Goal: Transaction & Acquisition: Purchase product/service

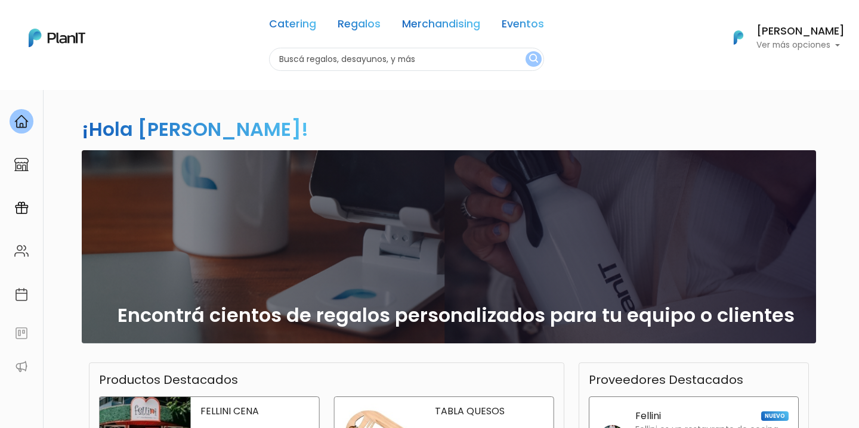
click at [812, 33] on h6 "[PERSON_NAME]" at bounding box center [800, 31] width 88 height 11
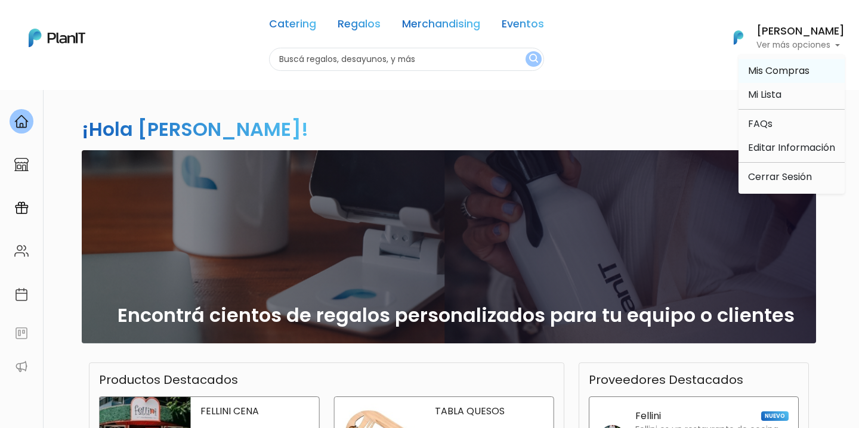
click at [778, 64] on span "Mis Compras" at bounding box center [778, 71] width 61 height 14
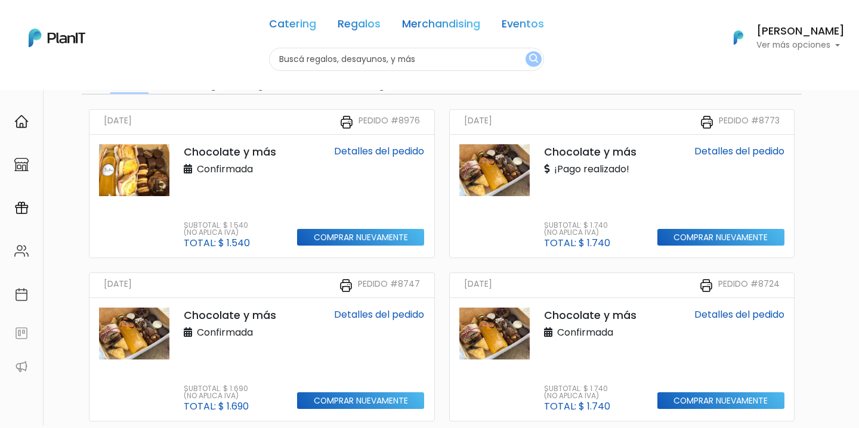
scroll to position [95, 0]
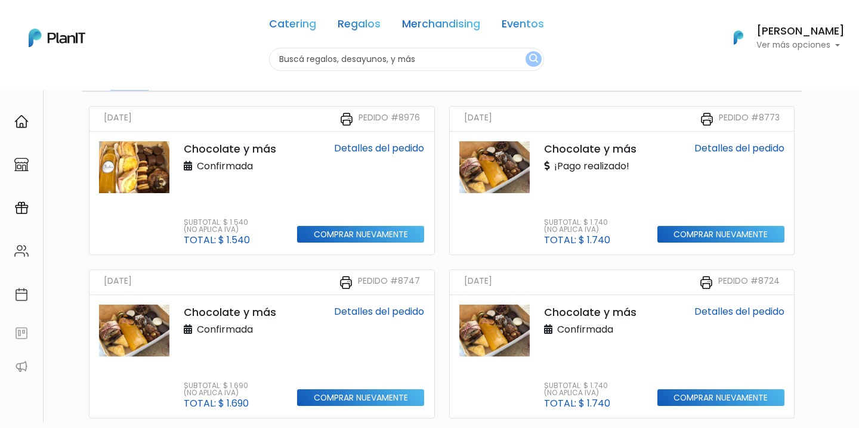
click at [397, 142] on link "Detalles del pedido" at bounding box center [379, 148] width 90 height 14
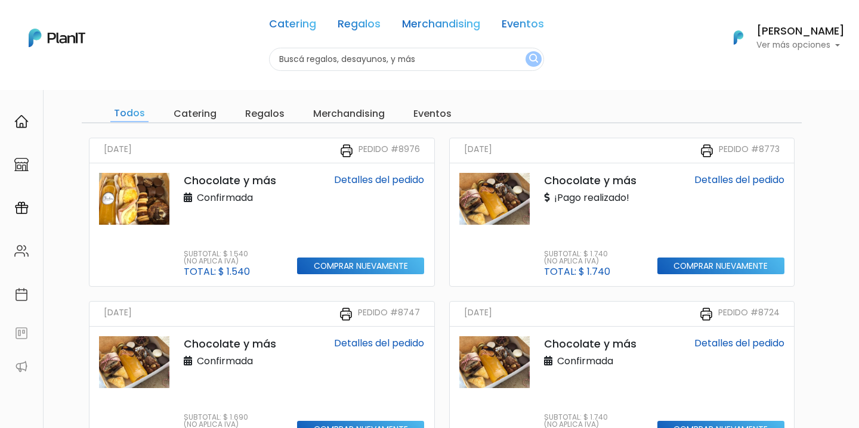
scroll to position [63, 0]
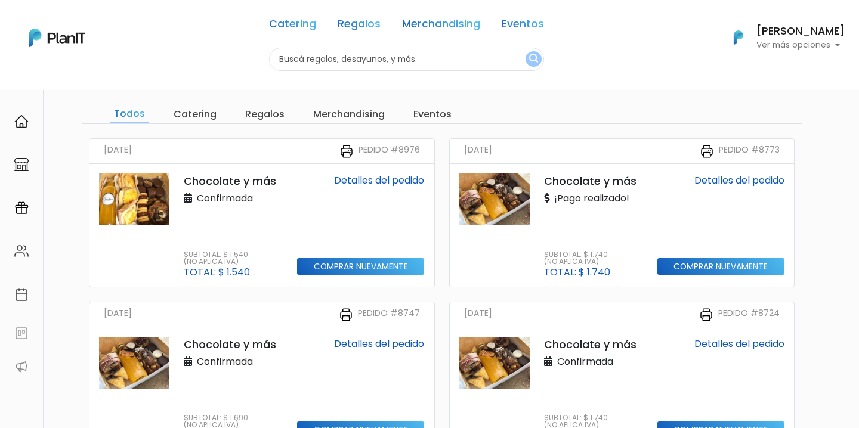
click at [205, 191] on p "Confirmada" at bounding box center [218, 198] width 69 height 14
click at [216, 175] on p "Chocolate y más" at bounding box center [233, 182] width 99 height 16
click at [225, 185] on p "Chocolate y más" at bounding box center [233, 182] width 99 height 16
click at [343, 262] on input "Comprar nuevamente" at bounding box center [360, 266] width 127 height 17
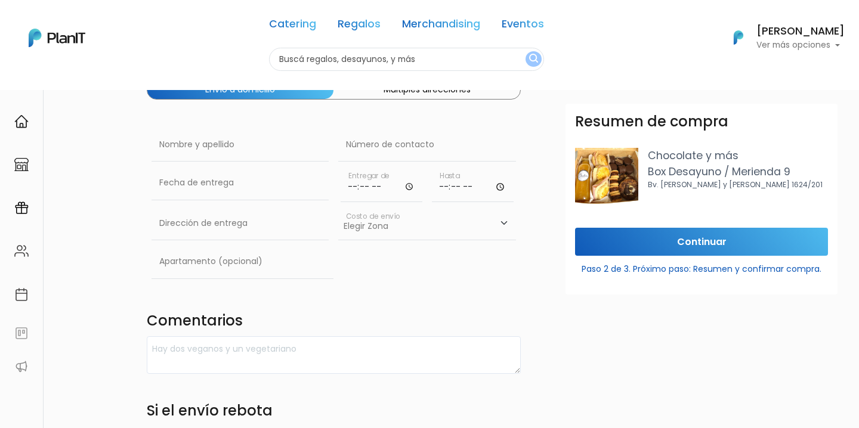
scroll to position [99, 0]
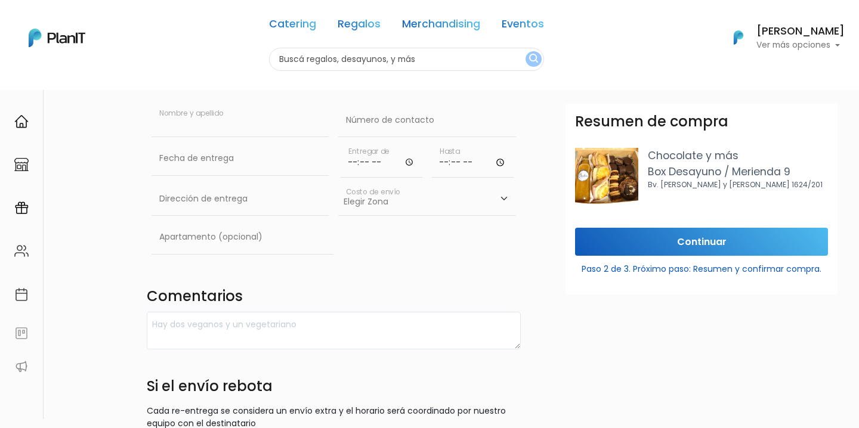
click at [283, 137] on div "Nombre y apellido" at bounding box center [240, 123] width 178 height 38
type input "Tabata Imbriaco"
click at [433, 120] on input "text" at bounding box center [427, 120] width 178 height 33
paste input "99 917 489"
click at [344, 122] on input "99 917 489" at bounding box center [427, 120] width 178 height 33
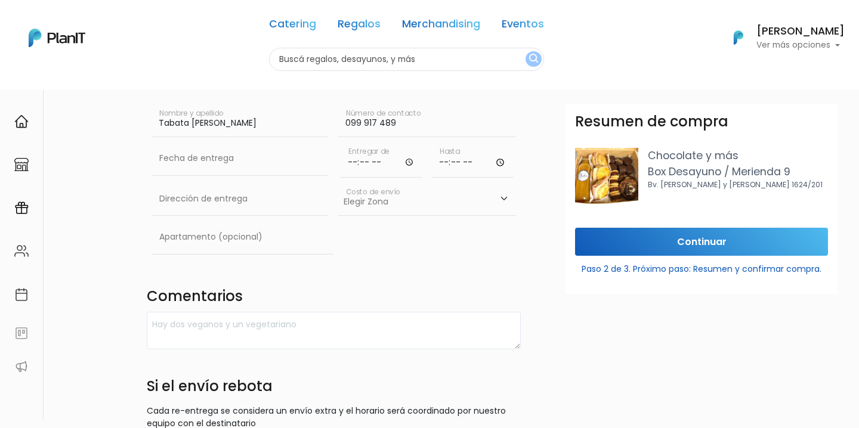
type input "099 917 489"
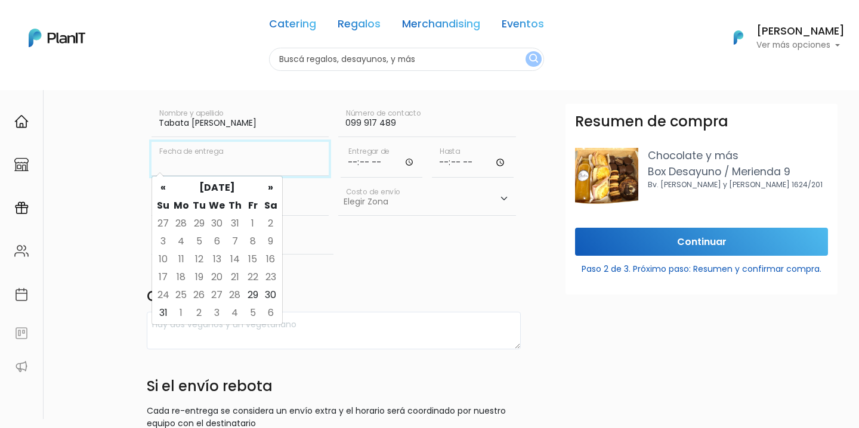
click at [275, 146] on input "text" at bounding box center [240, 158] width 178 height 33
click at [268, 186] on th "»" at bounding box center [271, 188] width 18 height 18
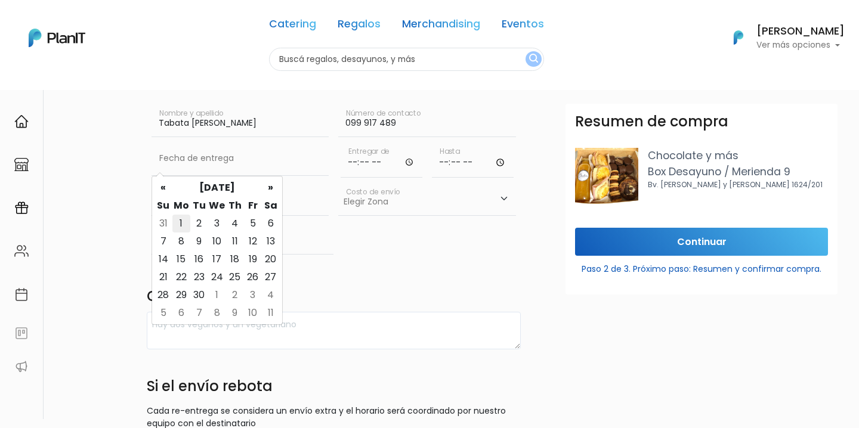
click at [180, 219] on td "1" at bounding box center [181, 224] width 18 height 18
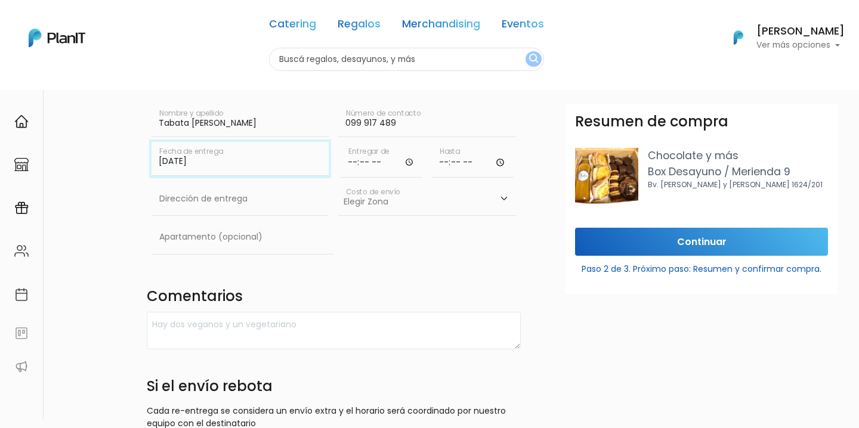
click at [225, 154] on input "01/09/2025" at bounding box center [240, 158] width 178 height 33
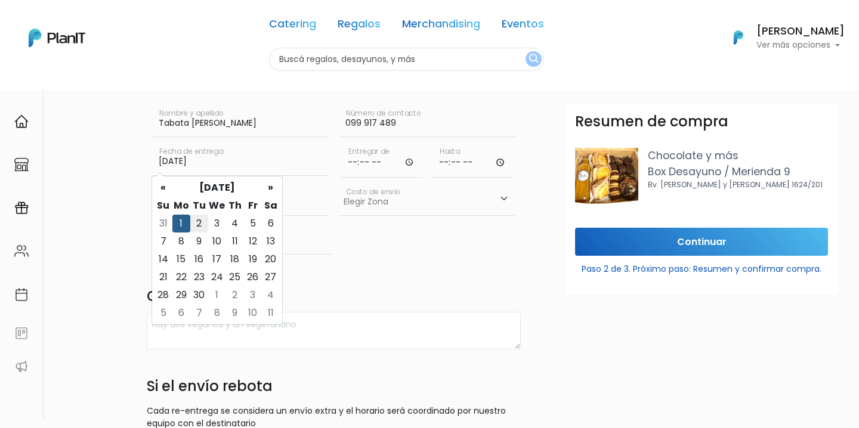
click at [200, 227] on td "2" at bounding box center [199, 224] width 18 height 18
type input "02/09/2025"
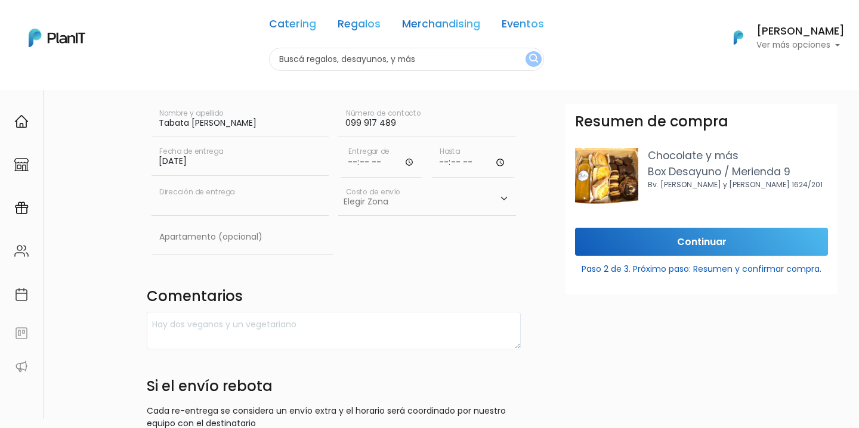
click at [227, 197] on input "text" at bounding box center [240, 198] width 178 height 33
paste input "Juan Benito Blanco 686"
type input "Juan Benito Blanco 686"
click at [240, 232] on input "text" at bounding box center [242, 237] width 182 height 33
type input "401"
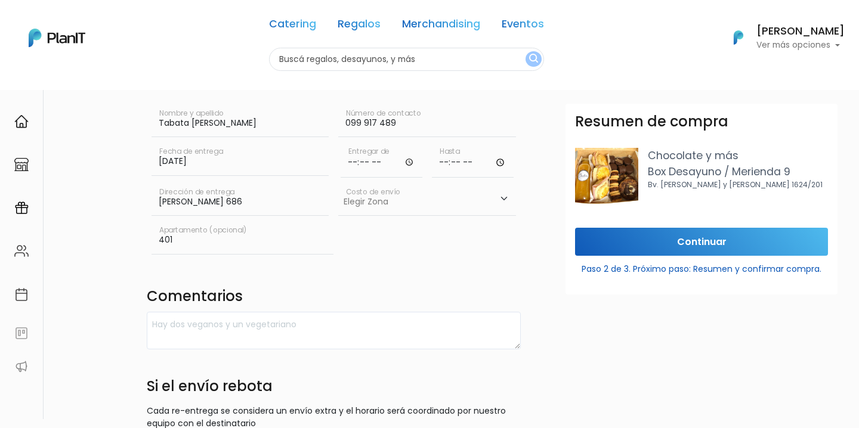
click at [354, 165] on input "time" at bounding box center [382, 160] width 82 height 36
type input "10:00"
click at [437, 158] on input "time" at bounding box center [473, 160] width 82 height 36
type input "12:00"
click at [364, 164] on input "10:00" at bounding box center [382, 160] width 82 height 36
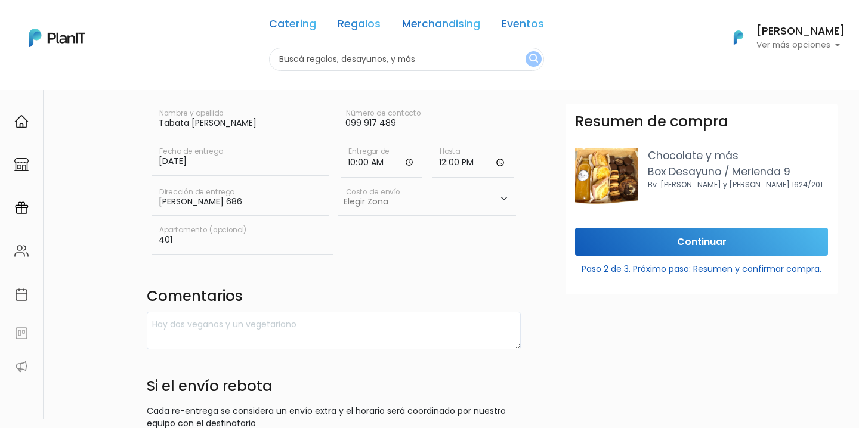
click at [353, 162] on input "10:00" at bounding box center [382, 160] width 82 height 36
type input "09:00"
click at [457, 215] on select "Elegir Zona Zona américa- $600 Montevideo- $250" at bounding box center [427, 198] width 178 height 33
select select "10"
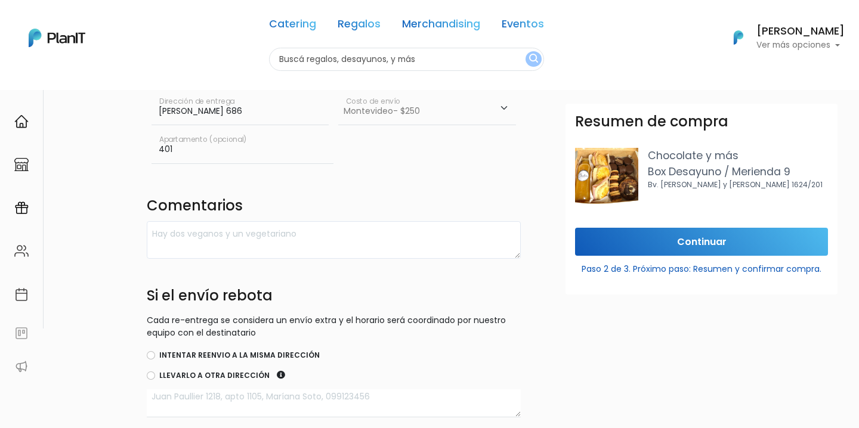
scroll to position [194, 0]
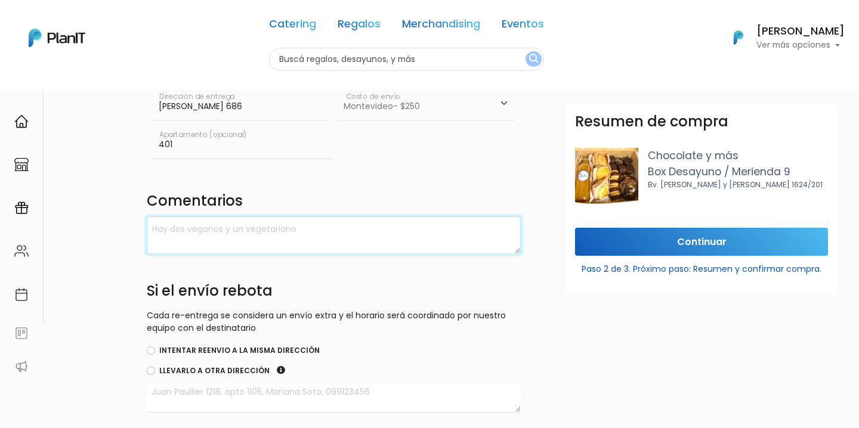
click at [253, 237] on textarea at bounding box center [334, 235] width 375 height 38
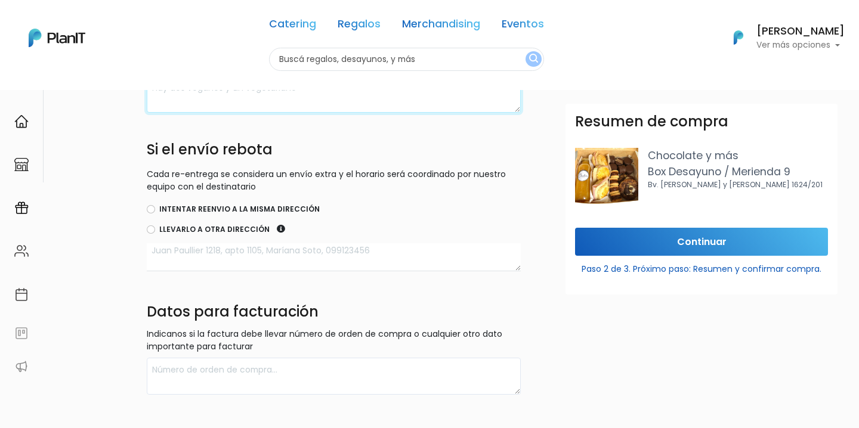
scroll to position [286, 0]
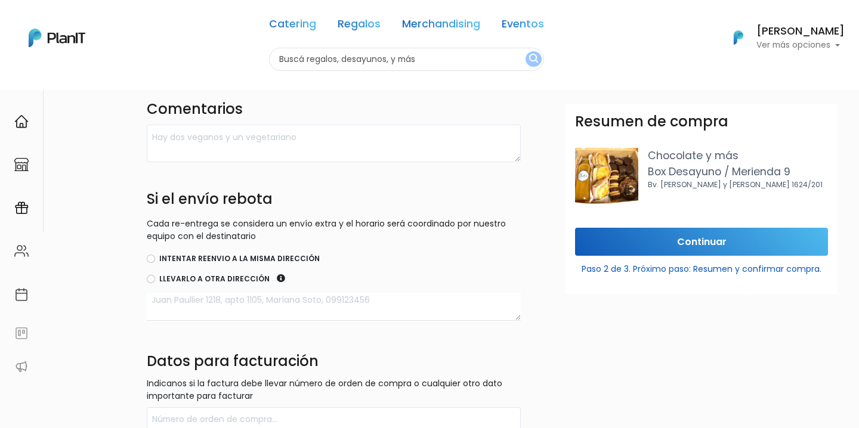
click at [194, 259] on label "Intentar reenvio a la misma dirección" at bounding box center [239, 258] width 160 height 11
click at [155, 259] on input "Intentar reenvio a la misma dirección" at bounding box center [151, 259] width 8 height 8
radio input "true"
click at [218, 295] on textarea at bounding box center [334, 307] width 375 height 28
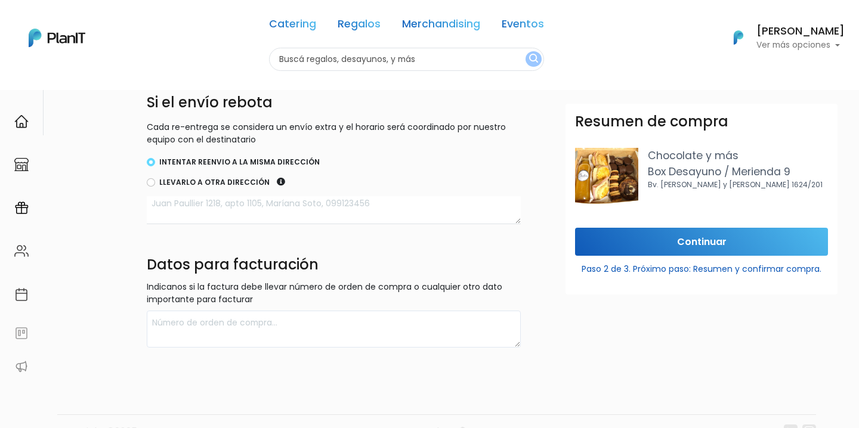
scroll to position [411, 0]
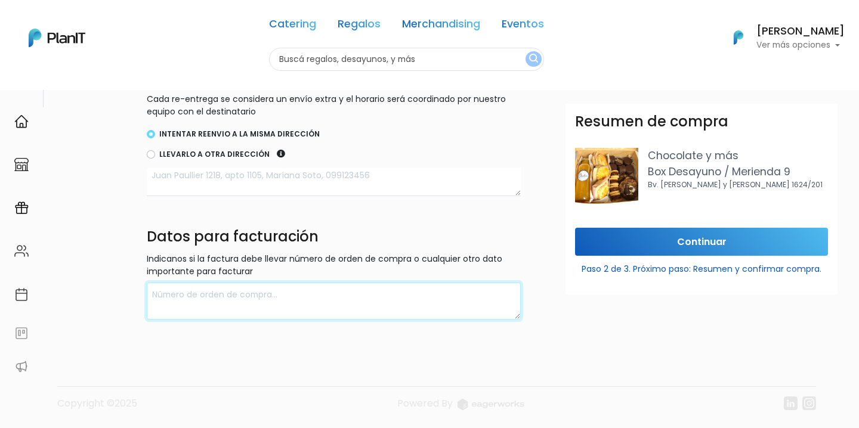
click at [224, 304] on textarea at bounding box center [334, 302] width 375 height 38
type textarea "f"
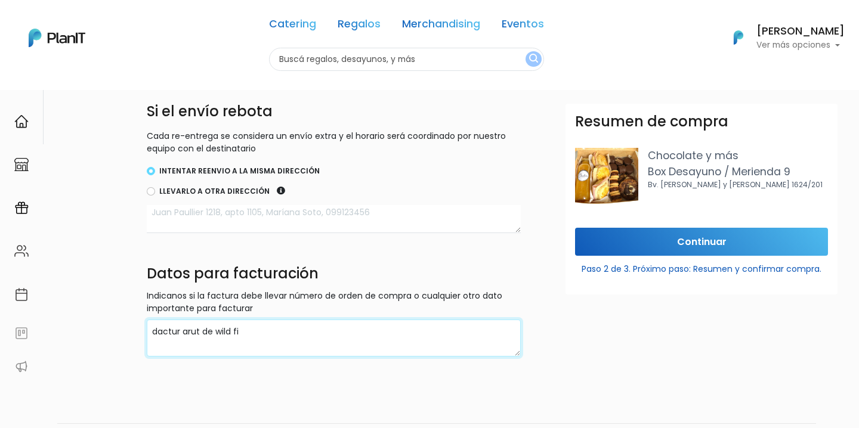
click at [159, 338] on textarea "dactur arut de wild fi" at bounding box center [334, 339] width 375 height 38
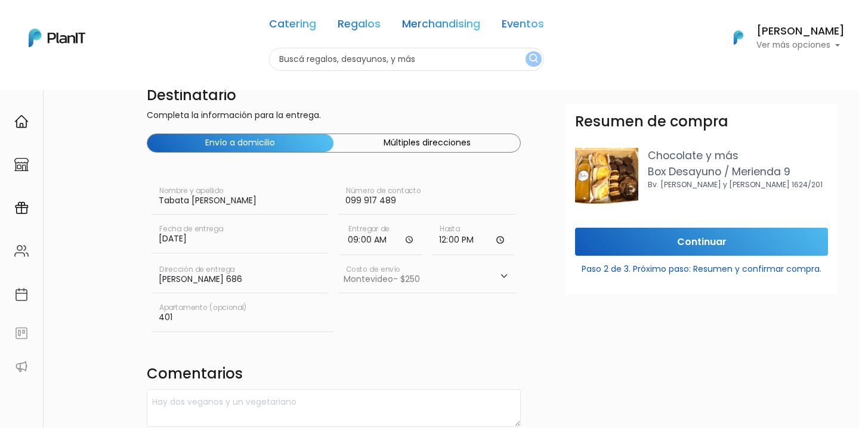
scroll to position [0, 0]
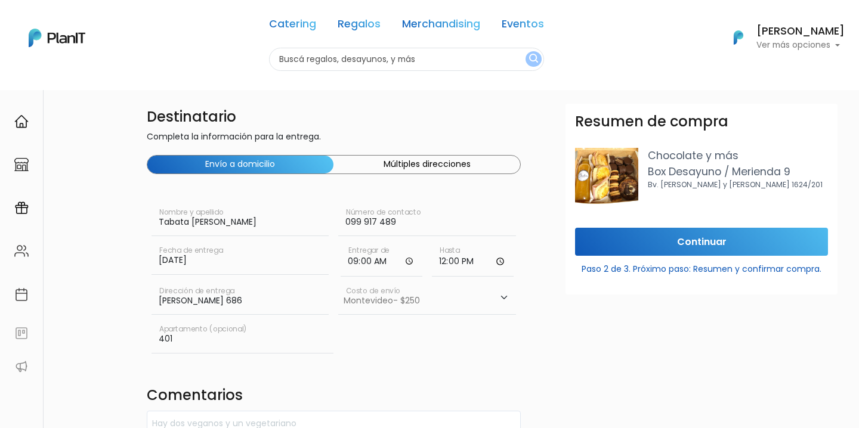
type textarea "factura rut de wild fi"
click at [683, 249] on input "Continuar" at bounding box center [701, 242] width 253 height 28
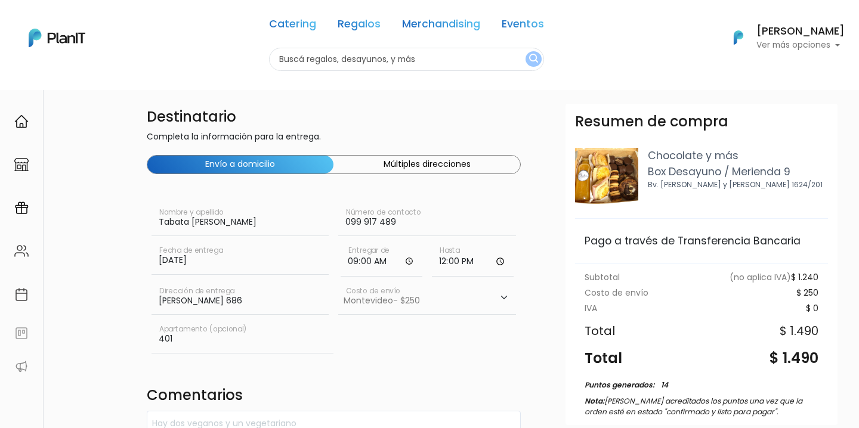
scroll to position [106, 0]
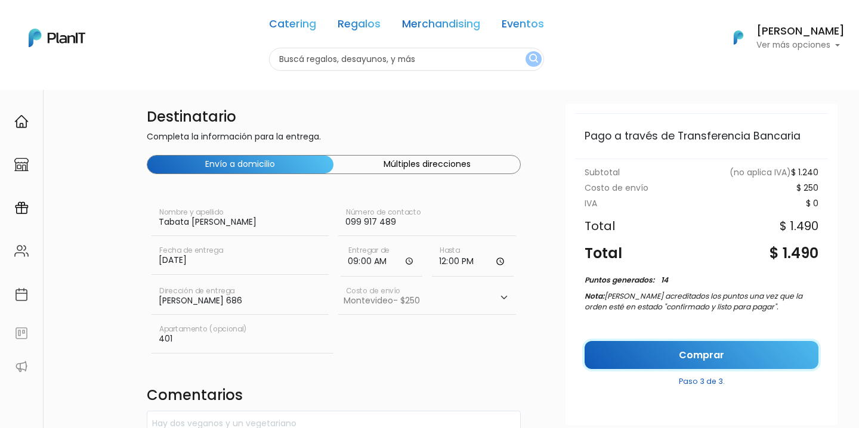
click at [713, 356] on link "Comprar" at bounding box center [701, 355] width 234 height 28
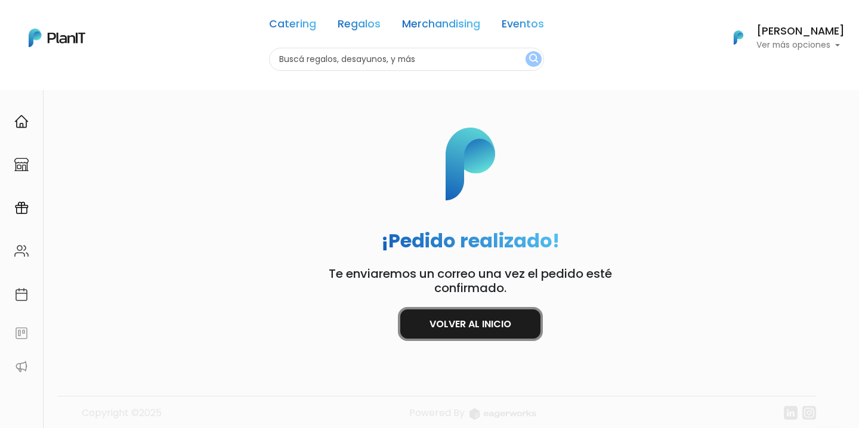
click at [510, 320] on link "Volver al inicio" at bounding box center [470, 324] width 140 height 29
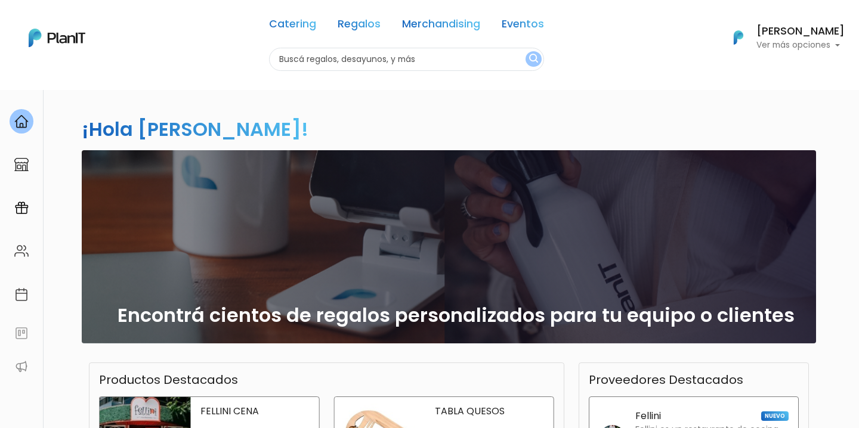
scroll to position [52, 0]
